Goal: Information Seeking & Learning: Learn about a topic

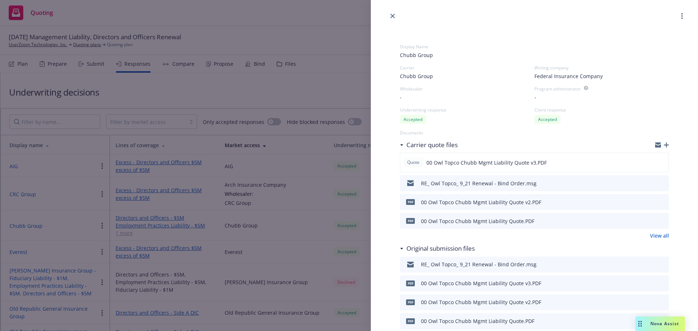
scroll to position [116, 0]
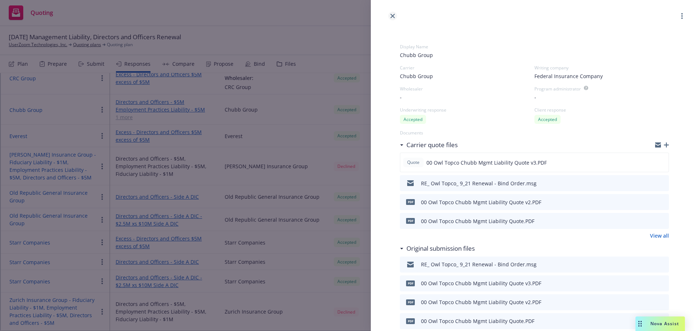
click at [388, 16] on link "close" at bounding box center [392, 16] width 9 height 9
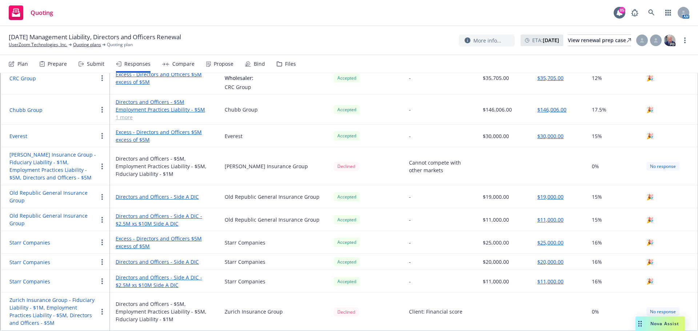
click at [35, 109] on button "Chubb Group" at bounding box center [25, 110] width 33 height 8
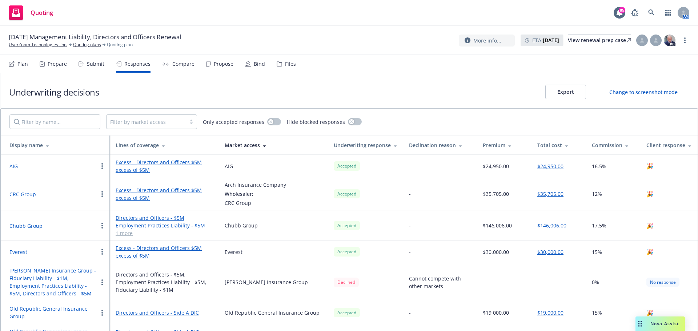
click at [105, 225] on button "button" at bounding box center [102, 225] width 9 height 9
click at [37, 226] on button "Chubb Group" at bounding box center [25, 226] width 33 height 8
click at [166, 227] on link "Employment Practices Liability - $5M" at bounding box center [164, 226] width 97 height 8
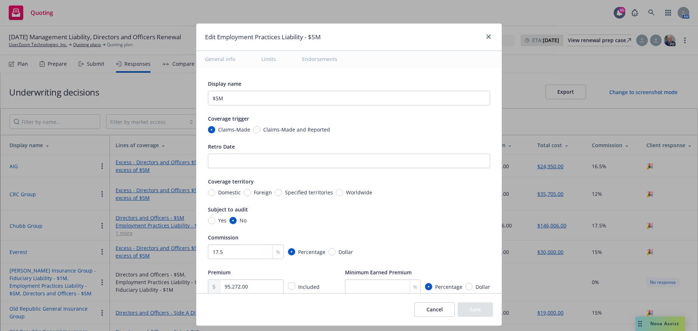
click at [166, 227] on div "Edit Employment Practices Liability - $5M General info Limits Endorsements Disp…" at bounding box center [349, 165] width 698 height 331
click at [436, 309] on button "Cancel" at bounding box center [434, 309] width 40 height 15
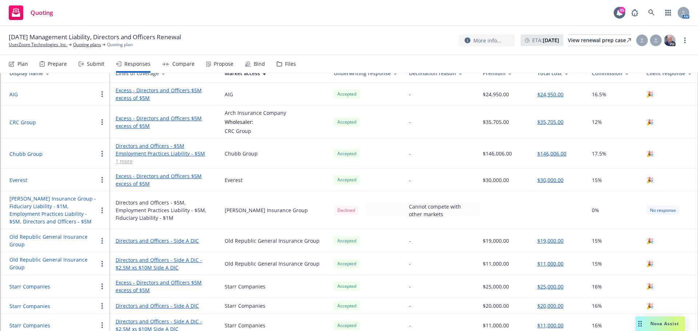
scroll to position [73, 0]
click at [121, 159] on link "1 more" at bounding box center [164, 161] width 97 height 8
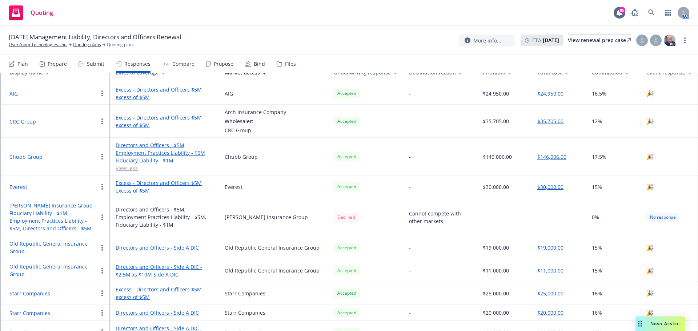
click at [145, 148] on link "Directors and Officers - $5M" at bounding box center [164, 145] width 97 height 8
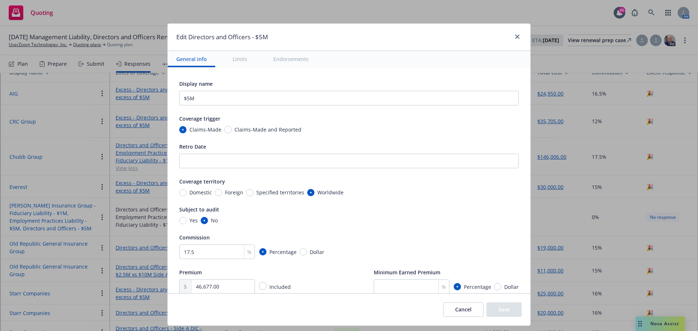
click at [282, 61] on button "Endorsements" at bounding box center [291, 59] width 53 height 16
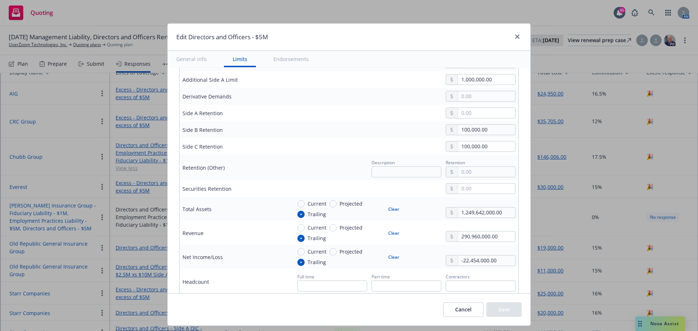
scroll to position [225, 0]
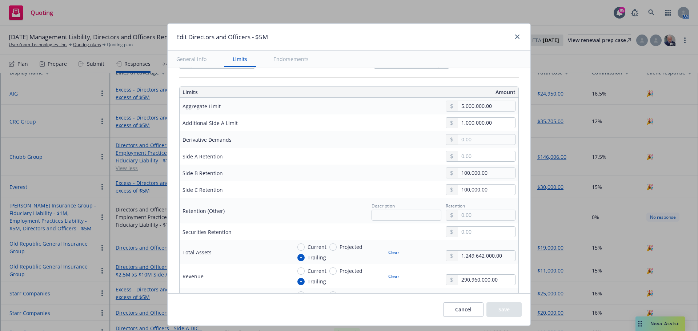
click at [184, 60] on button "General info" at bounding box center [192, 59] width 48 height 16
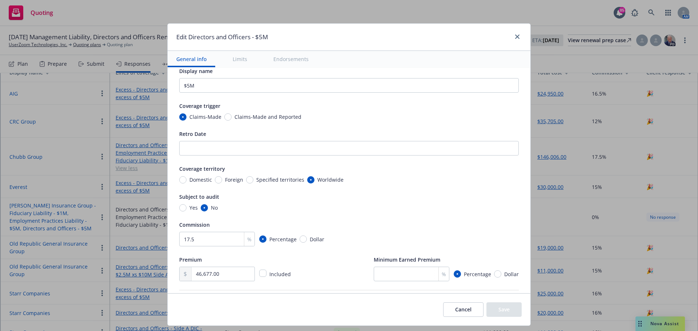
scroll to position [12, 0]
click at [516, 35] on icon "close" at bounding box center [517, 37] width 4 height 4
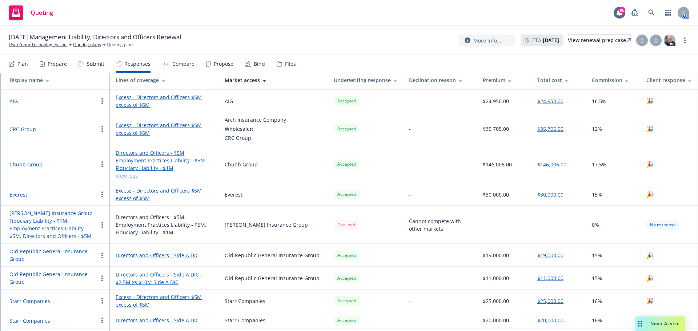
scroll to position [73, 0]
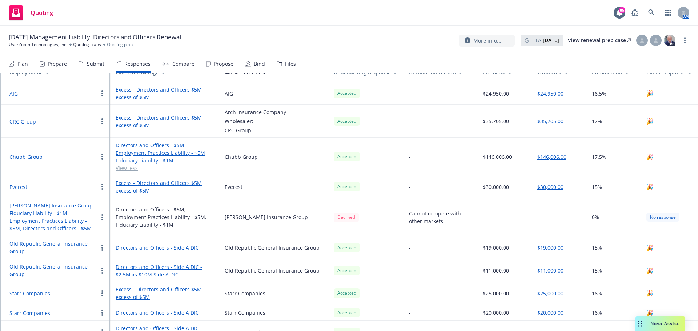
click at [553, 158] on button "$146,006.00" at bounding box center [551, 157] width 29 height 8
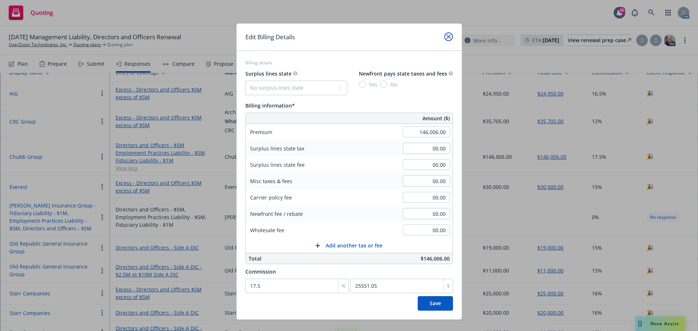
click at [446, 38] on icon "close" at bounding box center [448, 37] width 4 height 4
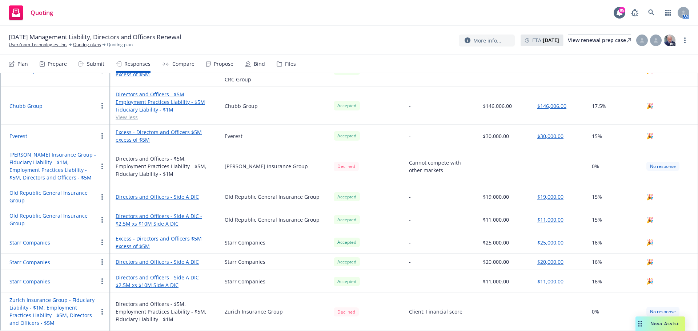
scroll to position [87, 0]
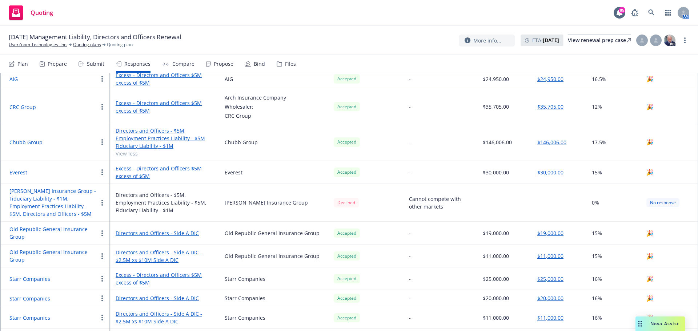
click at [124, 141] on link "Employment Practices Liability - $5M" at bounding box center [164, 138] width 97 height 8
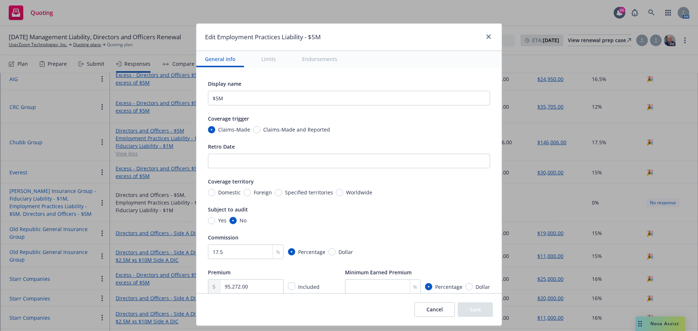
click at [216, 59] on button "General info" at bounding box center [220, 59] width 48 height 16
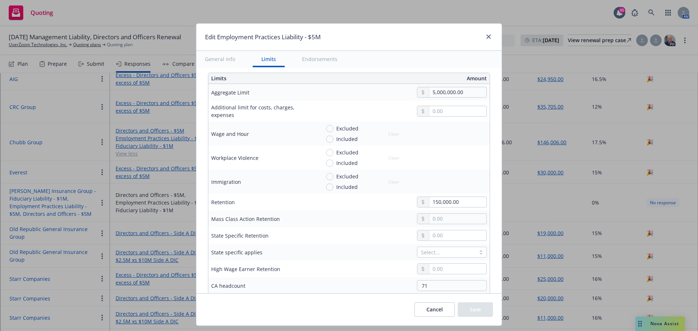
scroll to position [0, 0]
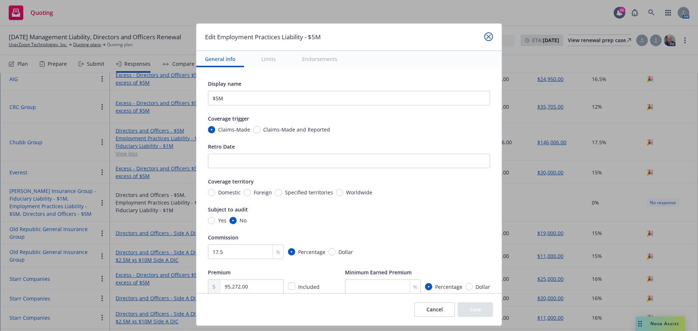
click at [486, 37] on icon "close" at bounding box center [488, 37] width 4 height 4
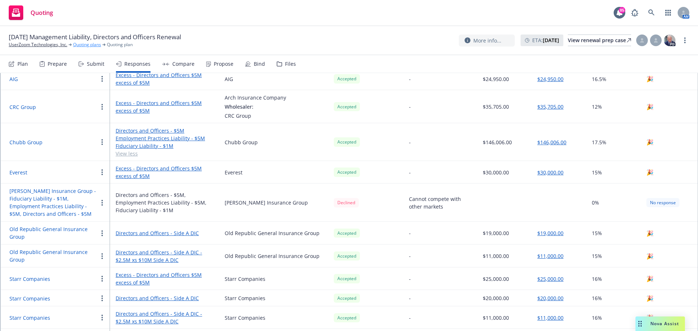
click at [88, 47] on link "Quoting plans" at bounding box center [87, 44] width 28 height 7
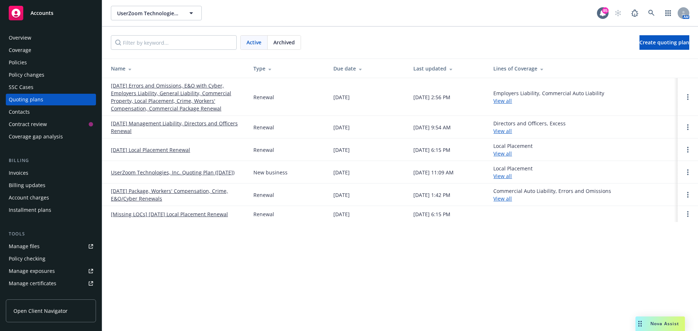
click at [149, 125] on link "[DATE] Management Liability, Directors and Officers Renewal" at bounding box center [176, 127] width 131 height 15
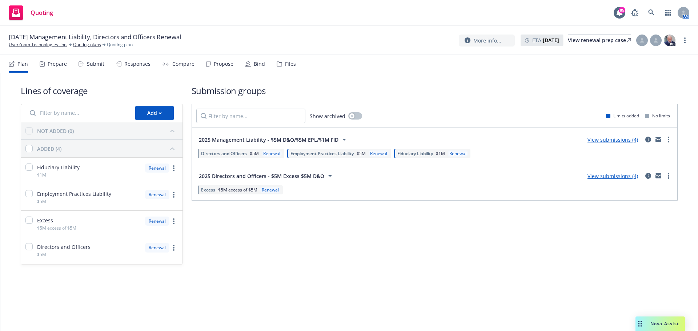
click at [273, 155] on div "Renewal" at bounding box center [272, 153] width 20 height 6
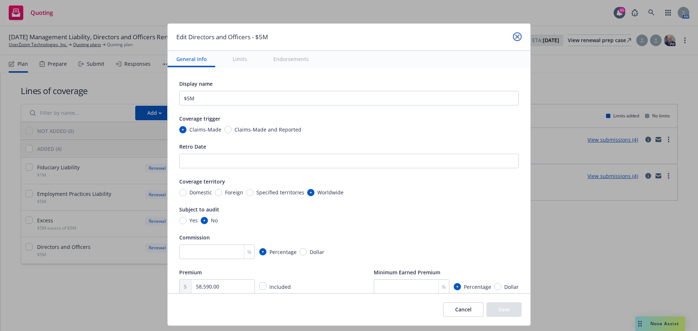
click at [519, 35] on icon "close" at bounding box center [517, 37] width 4 height 4
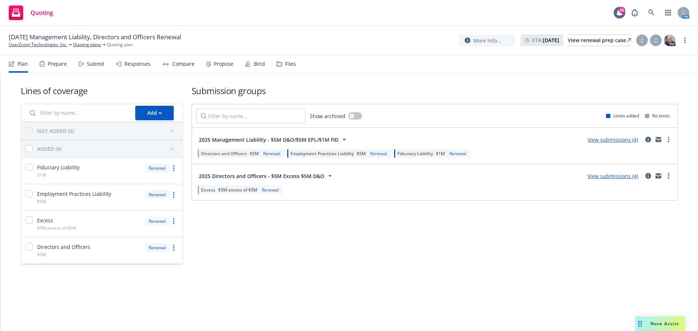
click at [613, 141] on link "View submissions (4)" at bounding box center [612, 139] width 51 height 7
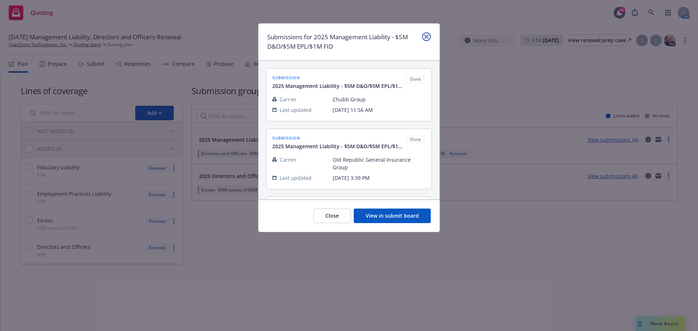
click at [424, 36] on icon "close" at bounding box center [426, 37] width 4 height 4
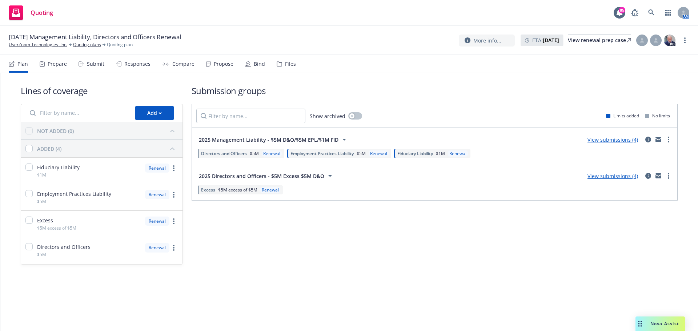
click at [287, 64] on div "Files" at bounding box center [290, 64] width 11 height 6
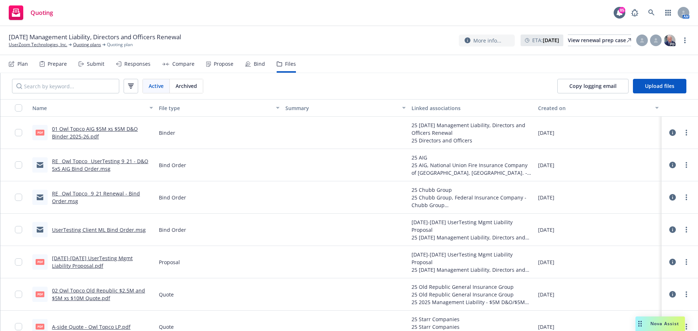
click at [106, 194] on link "RE_ Owl Topco_ 9_21 Renewal - Bind Order.msg" at bounding box center [96, 197] width 88 height 15
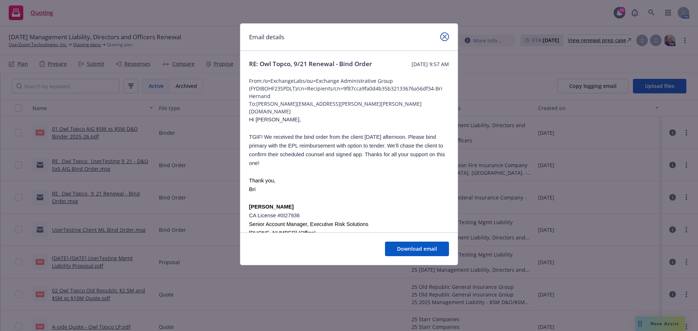
drag, startPoint x: 443, startPoint y: 35, endPoint x: 420, endPoint y: 56, distance: 30.9
click at [443, 35] on icon "close" at bounding box center [444, 37] width 4 height 4
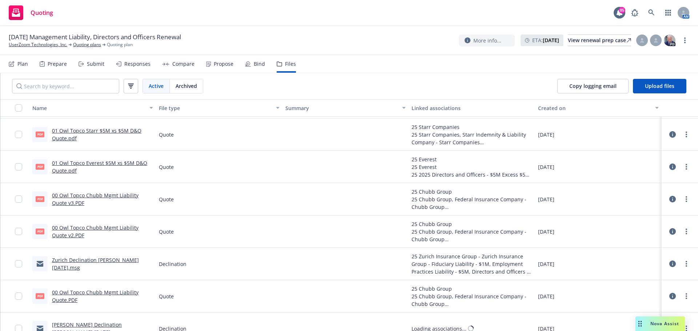
scroll to position [291, 0]
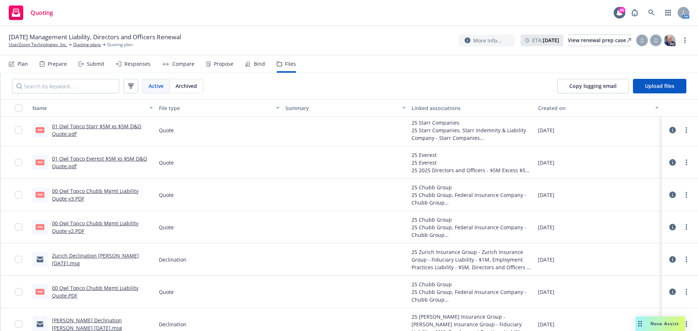
click at [74, 194] on link "00 Owl Topco Chubb Mgmt Liability Quote v3.PDF" at bounding box center [95, 195] width 86 height 15
